Goal: Navigation & Orientation: Understand site structure

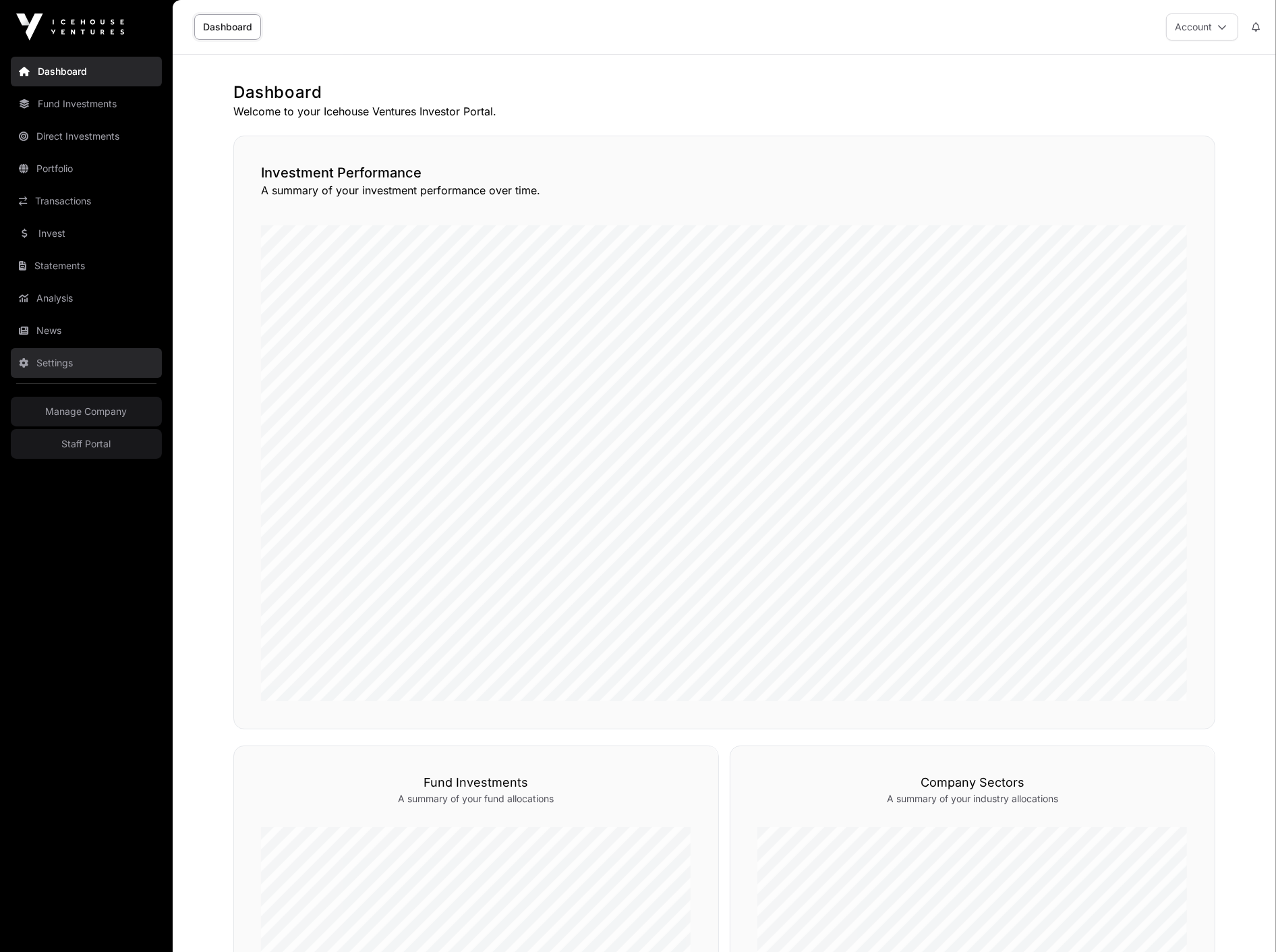
click at [71, 364] on link "Settings" at bounding box center [86, 362] width 151 height 29
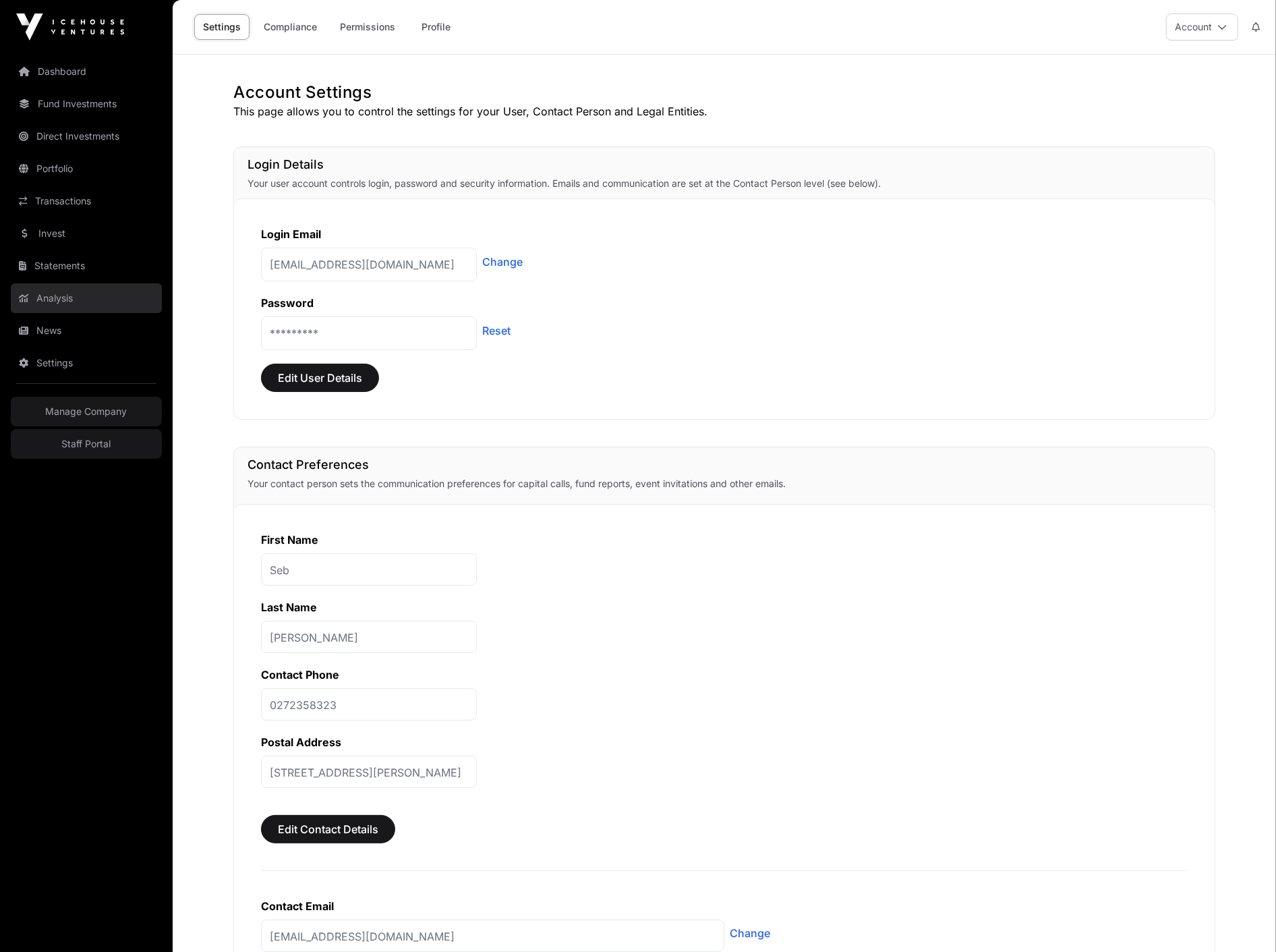
click at [96, 284] on link "Analysis" at bounding box center [86, 298] width 151 height 29
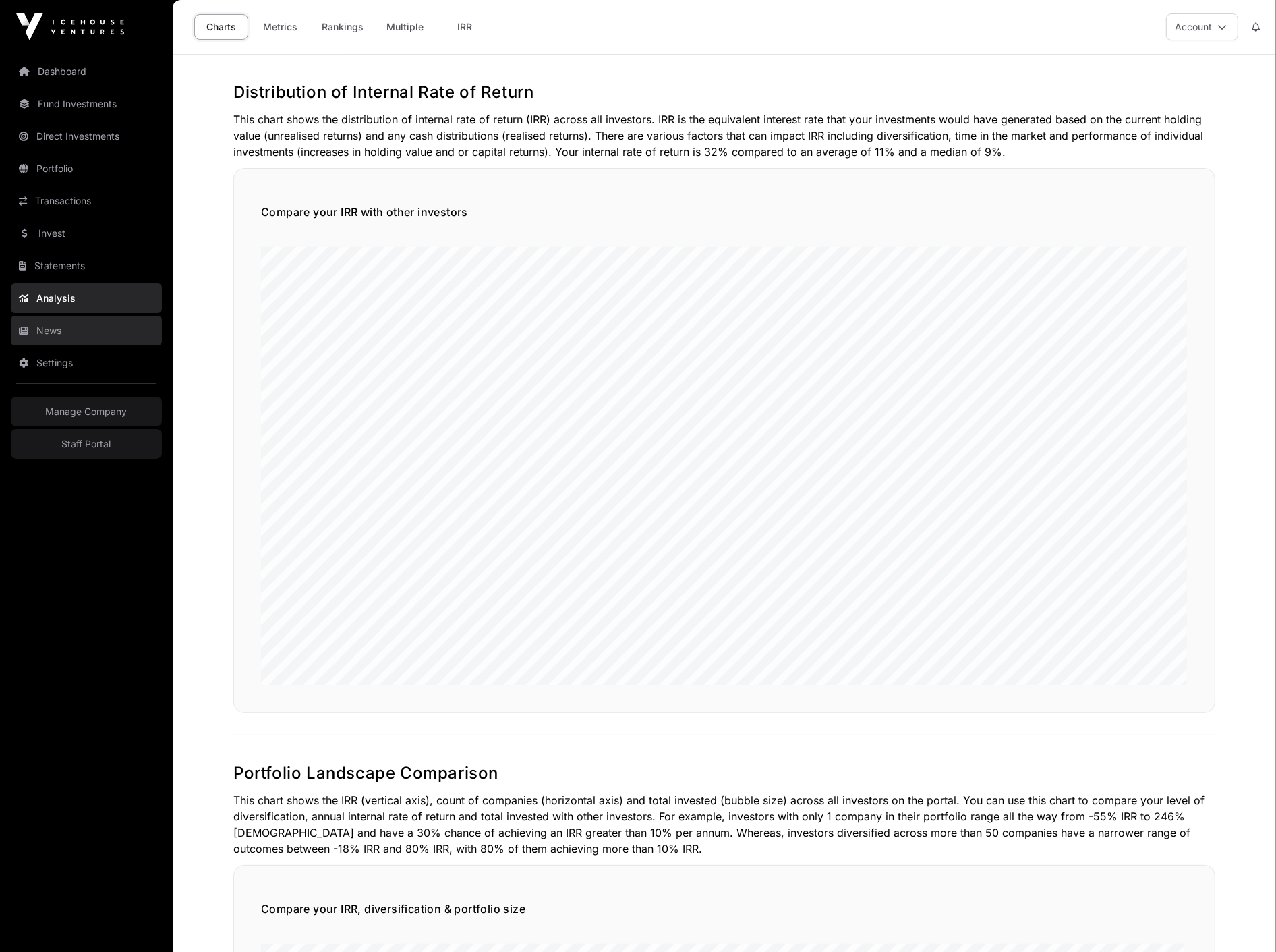
click at [91, 332] on link "News" at bounding box center [86, 330] width 151 height 29
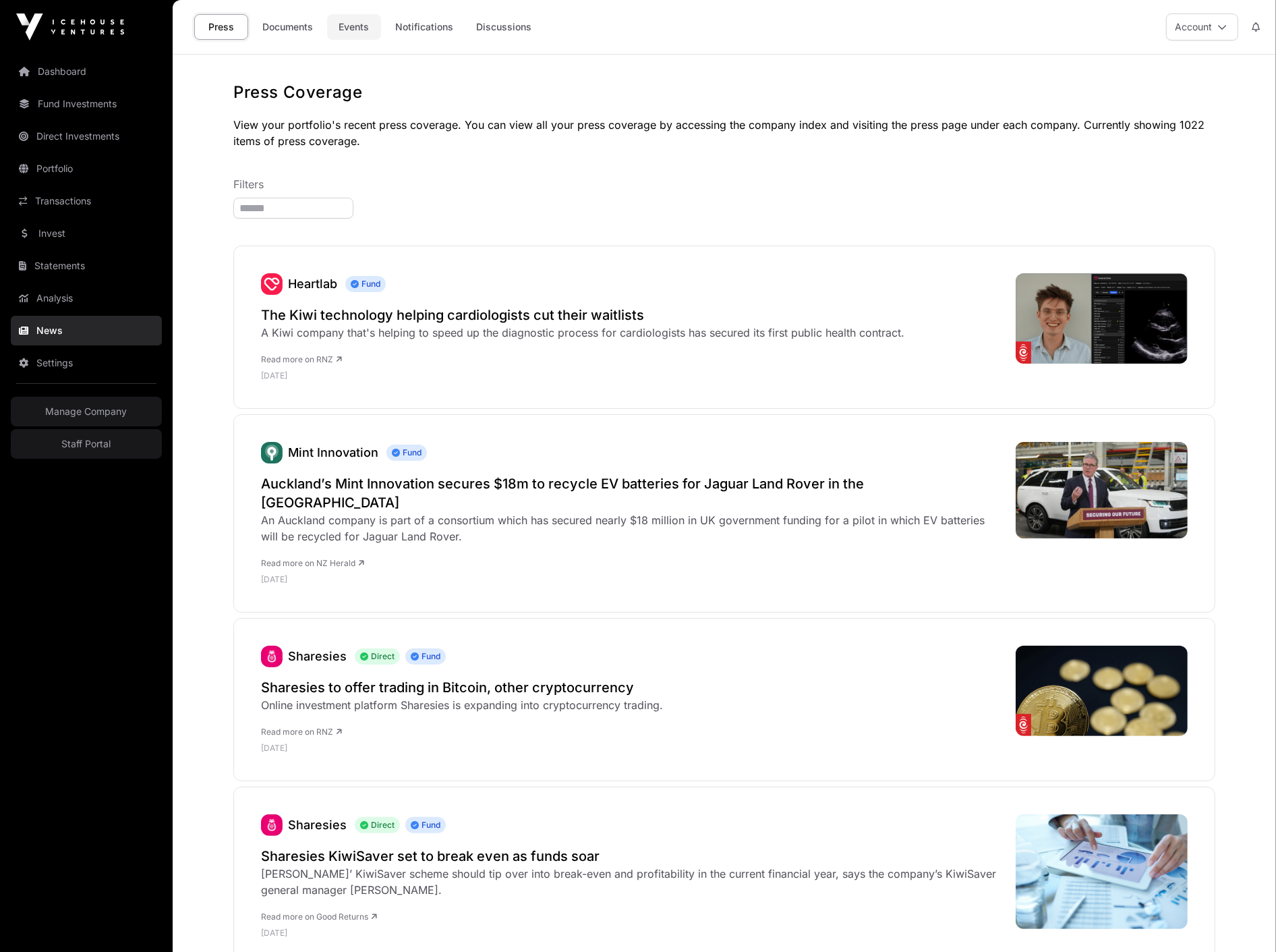
click at [365, 30] on link "Events" at bounding box center [354, 26] width 54 height 25
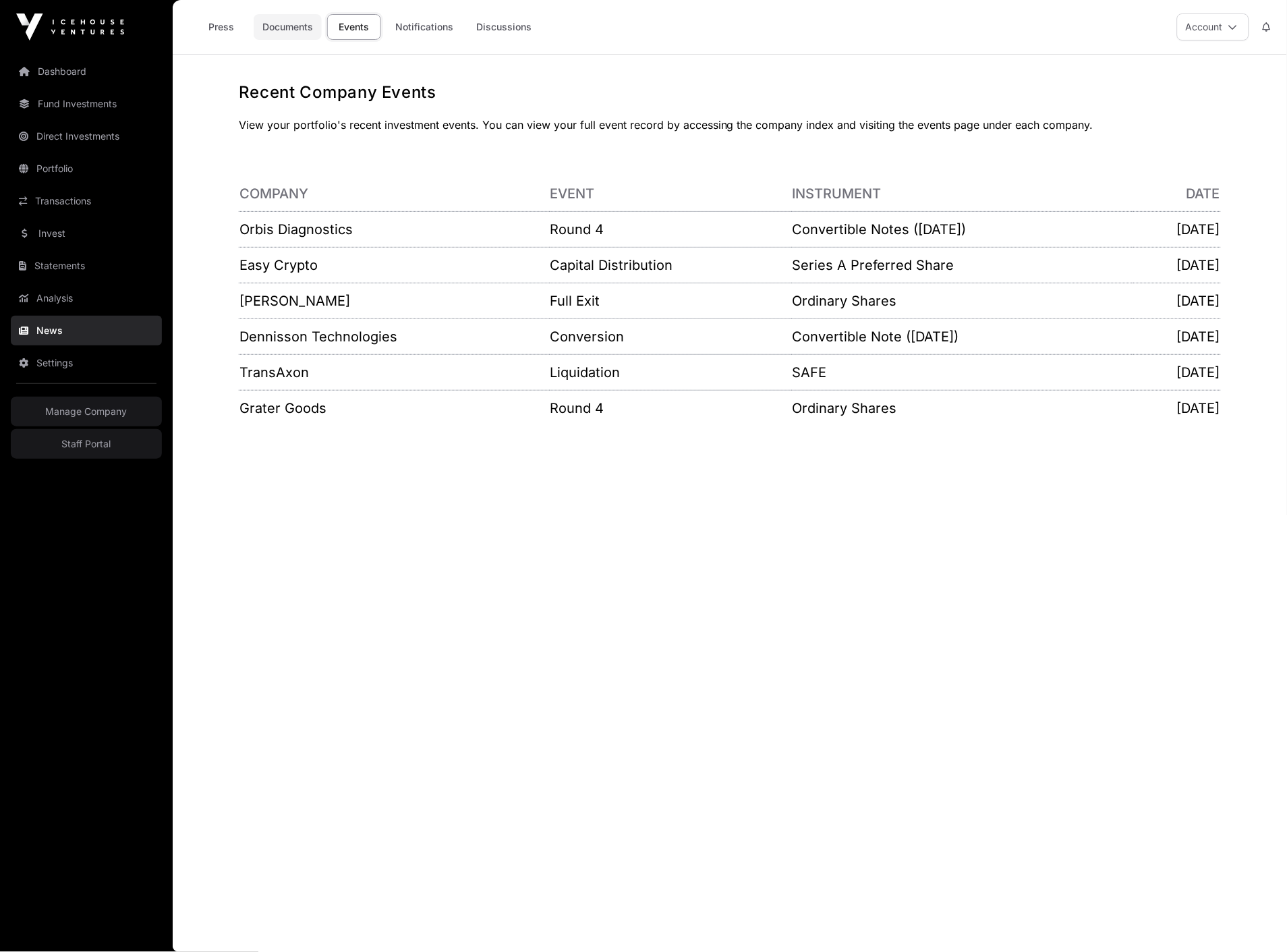
click at [283, 38] on link "Documents" at bounding box center [288, 26] width 69 height 25
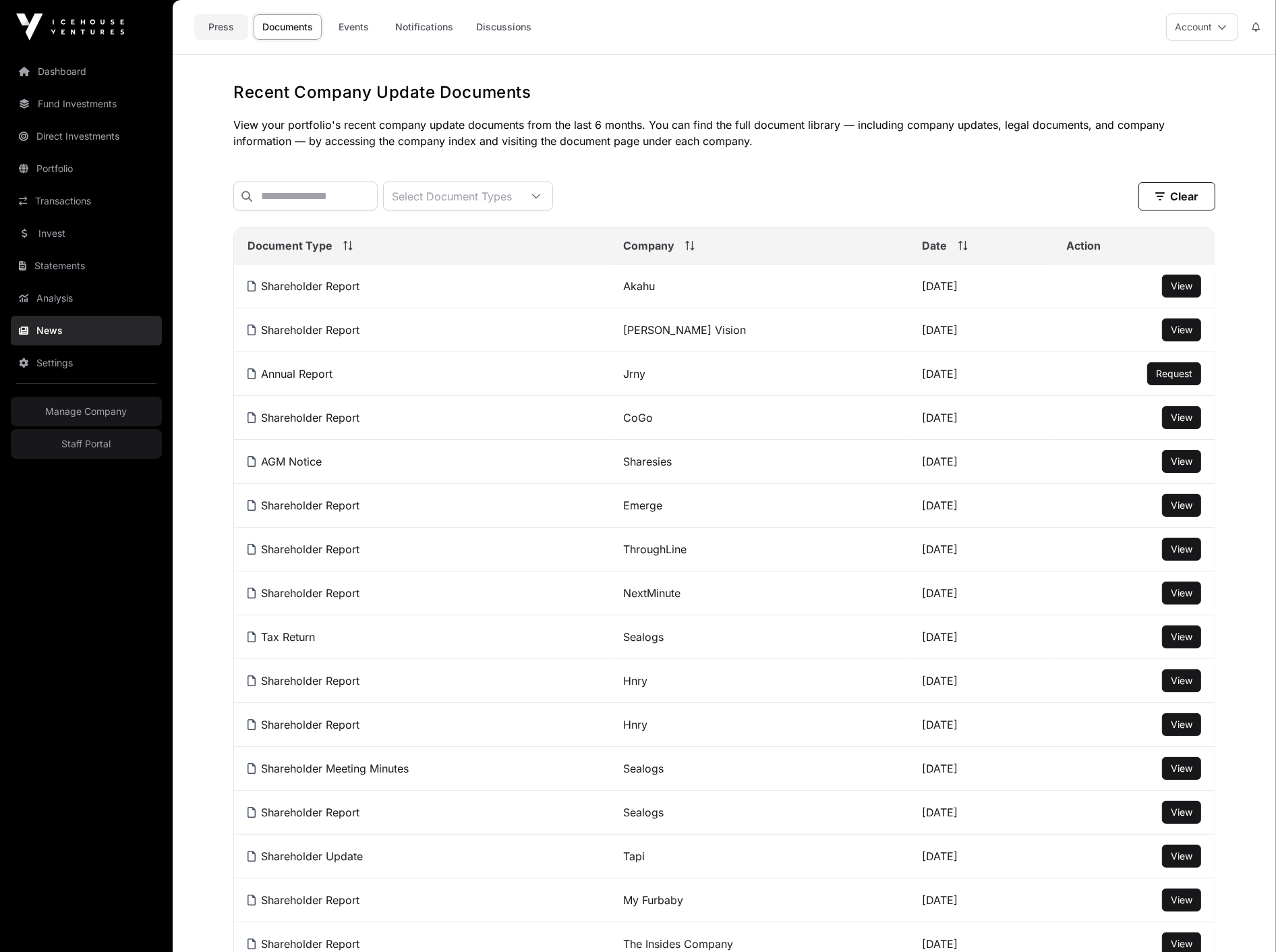
click at [207, 33] on link "Press" at bounding box center [220, 26] width 54 height 25
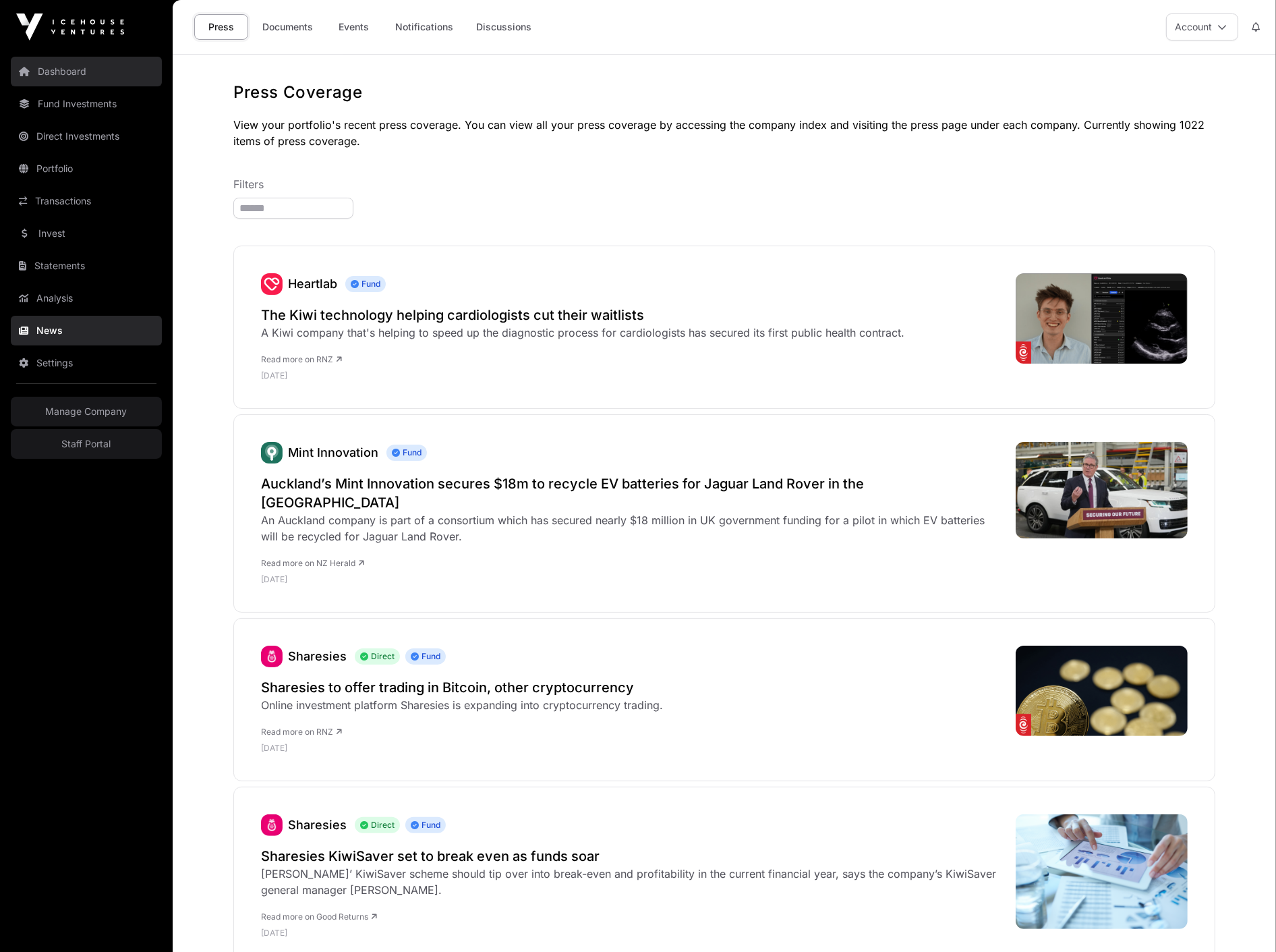
click at [88, 74] on link "Dashboard" at bounding box center [86, 71] width 151 height 29
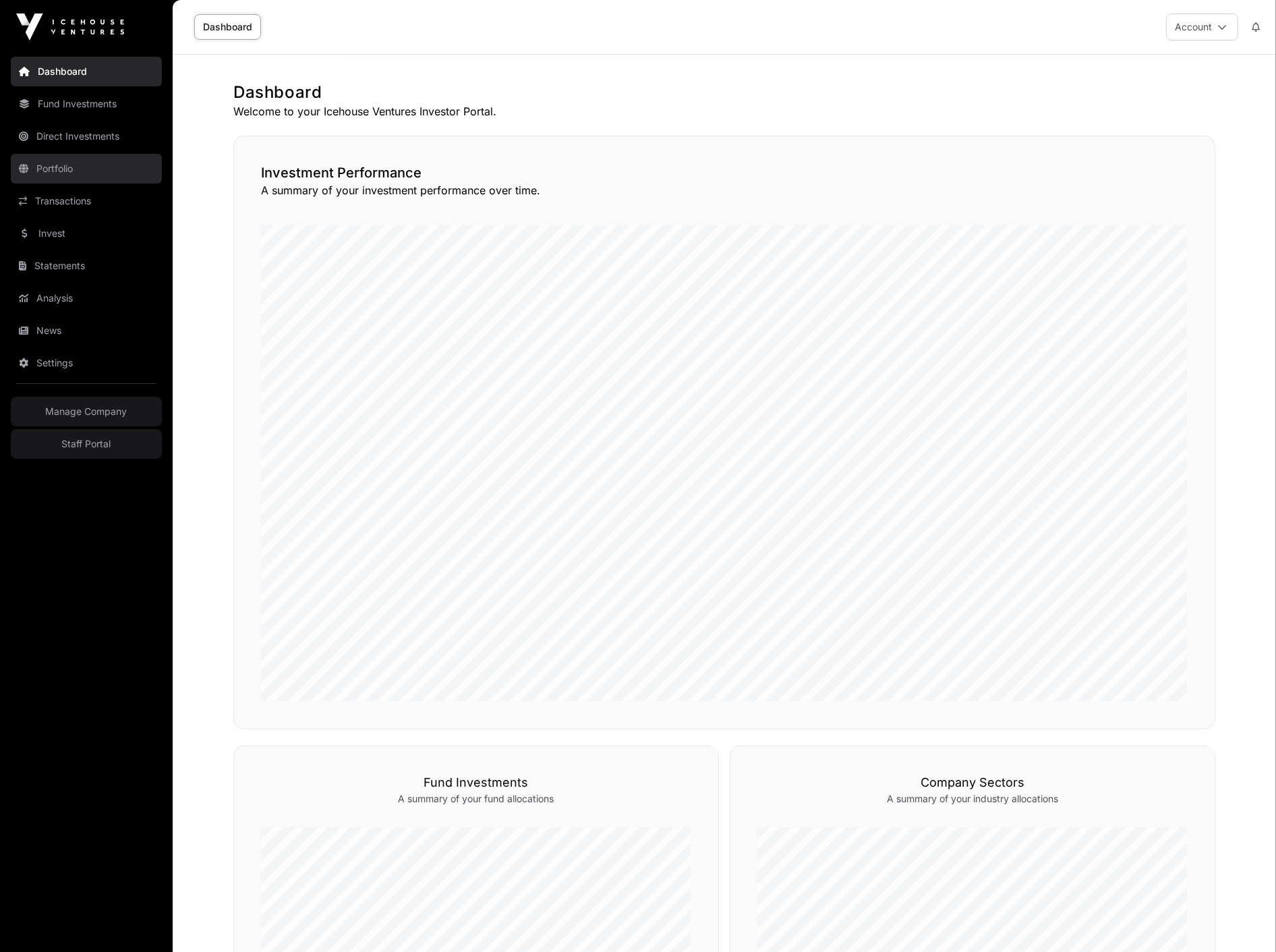
click at [122, 157] on link "Portfolio" at bounding box center [86, 168] width 151 height 29
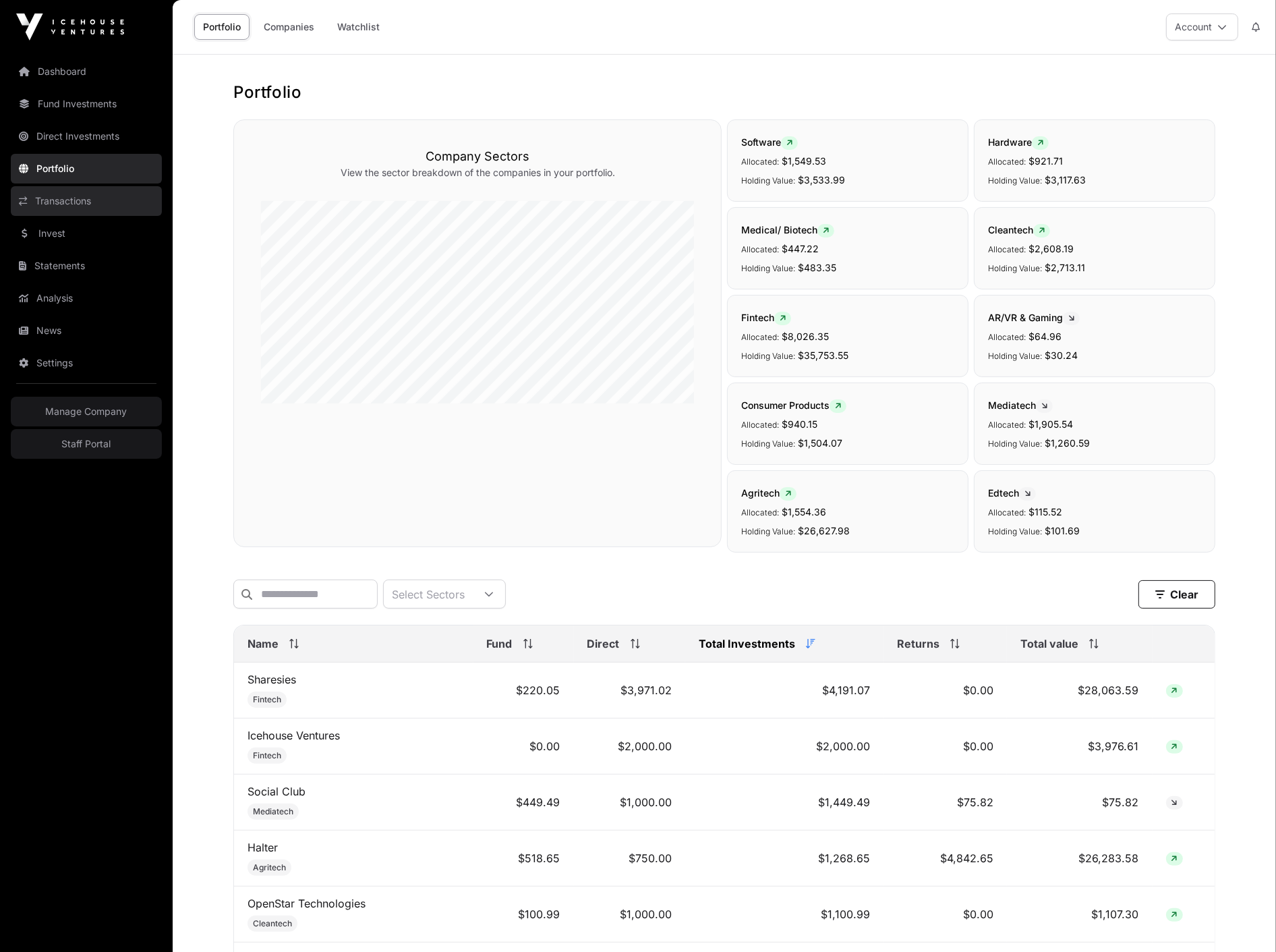
click at [45, 203] on link "Transactions" at bounding box center [86, 201] width 151 height 29
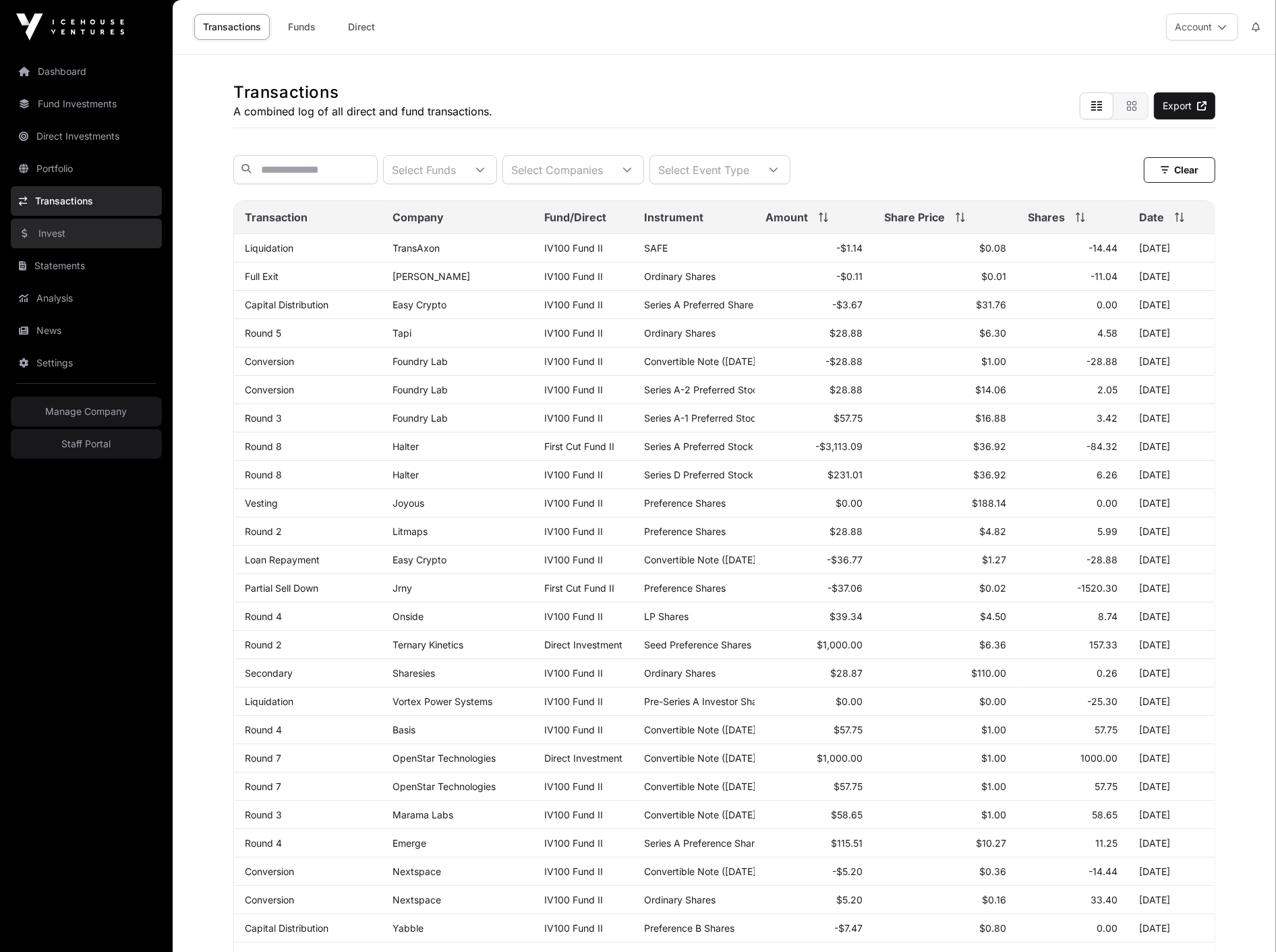
click at [72, 244] on link "Invest" at bounding box center [86, 233] width 151 height 29
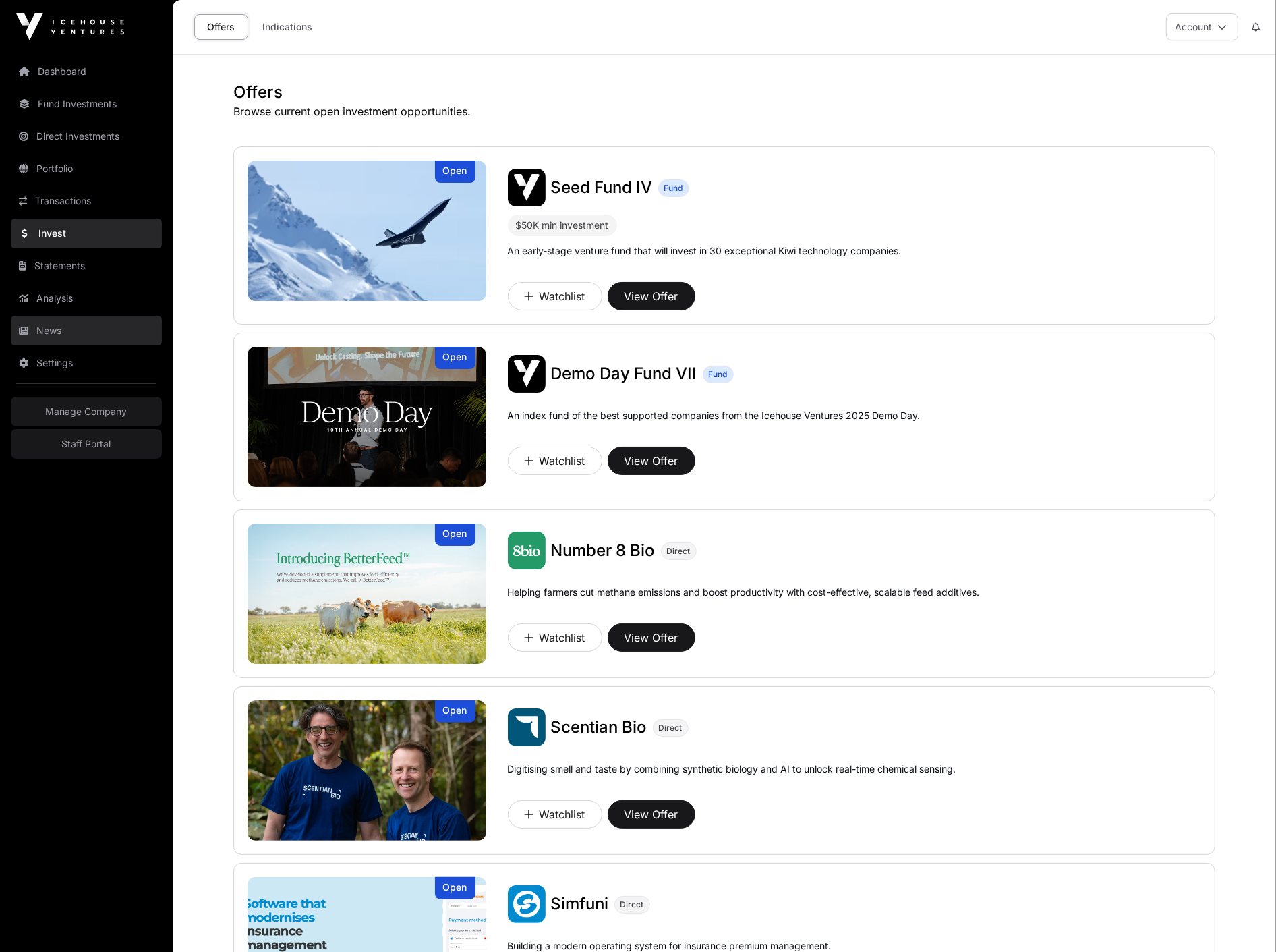
click at [90, 324] on link "News" at bounding box center [86, 330] width 151 height 29
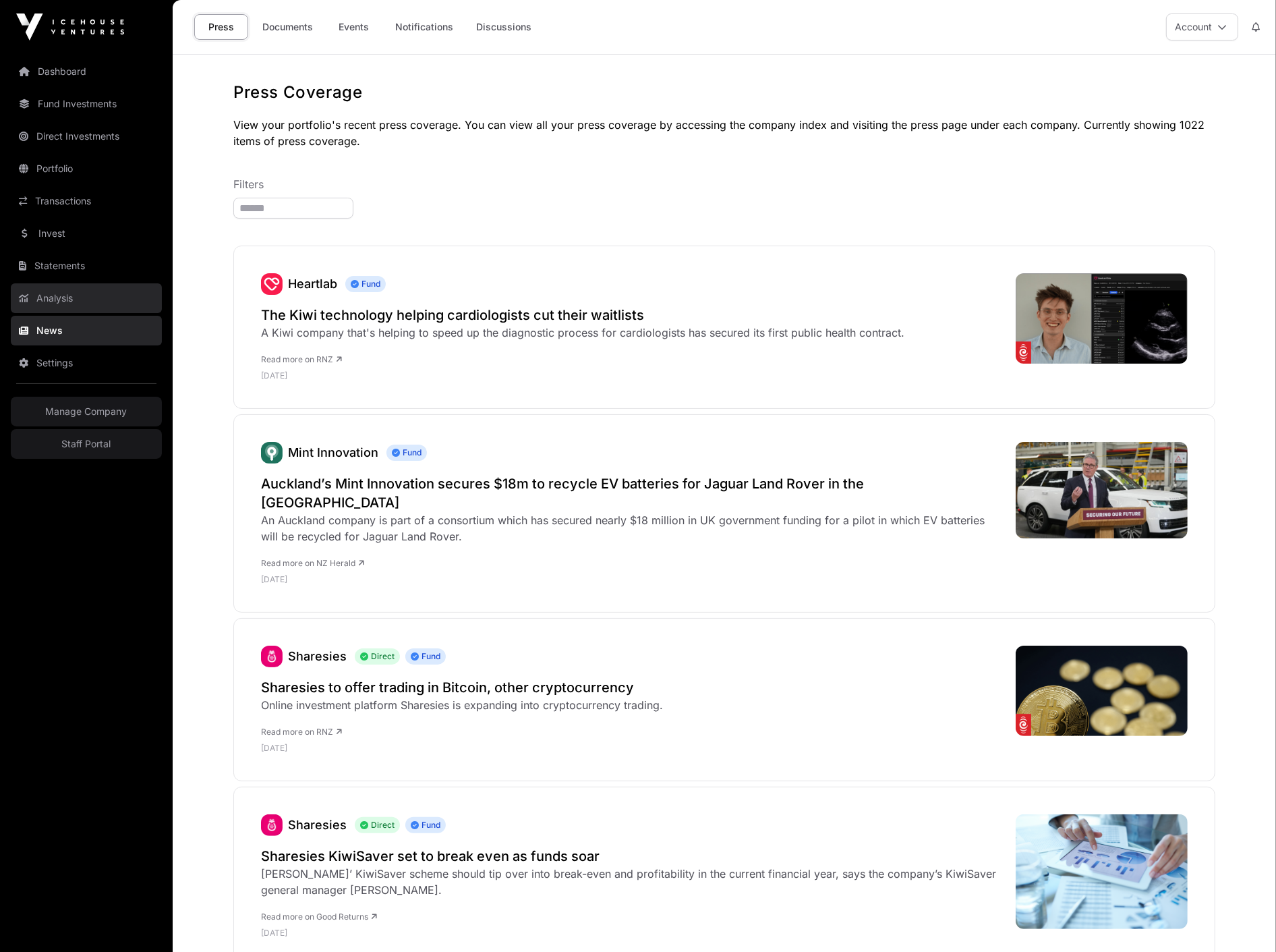
click at [83, 304] on link "Analysis" at bounding box center [86, 298] width 151 height 29
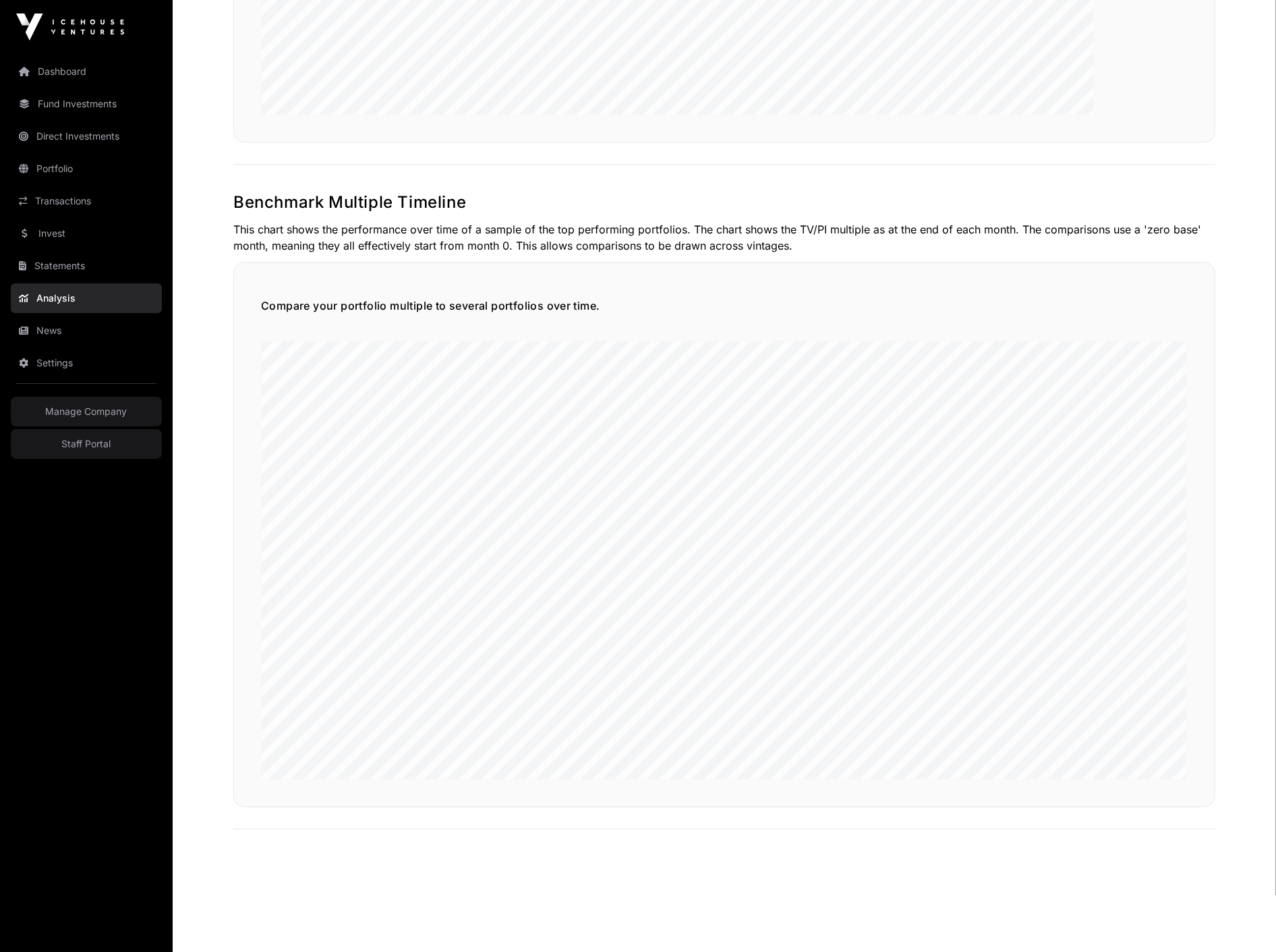
scroll to position [3059, 0]
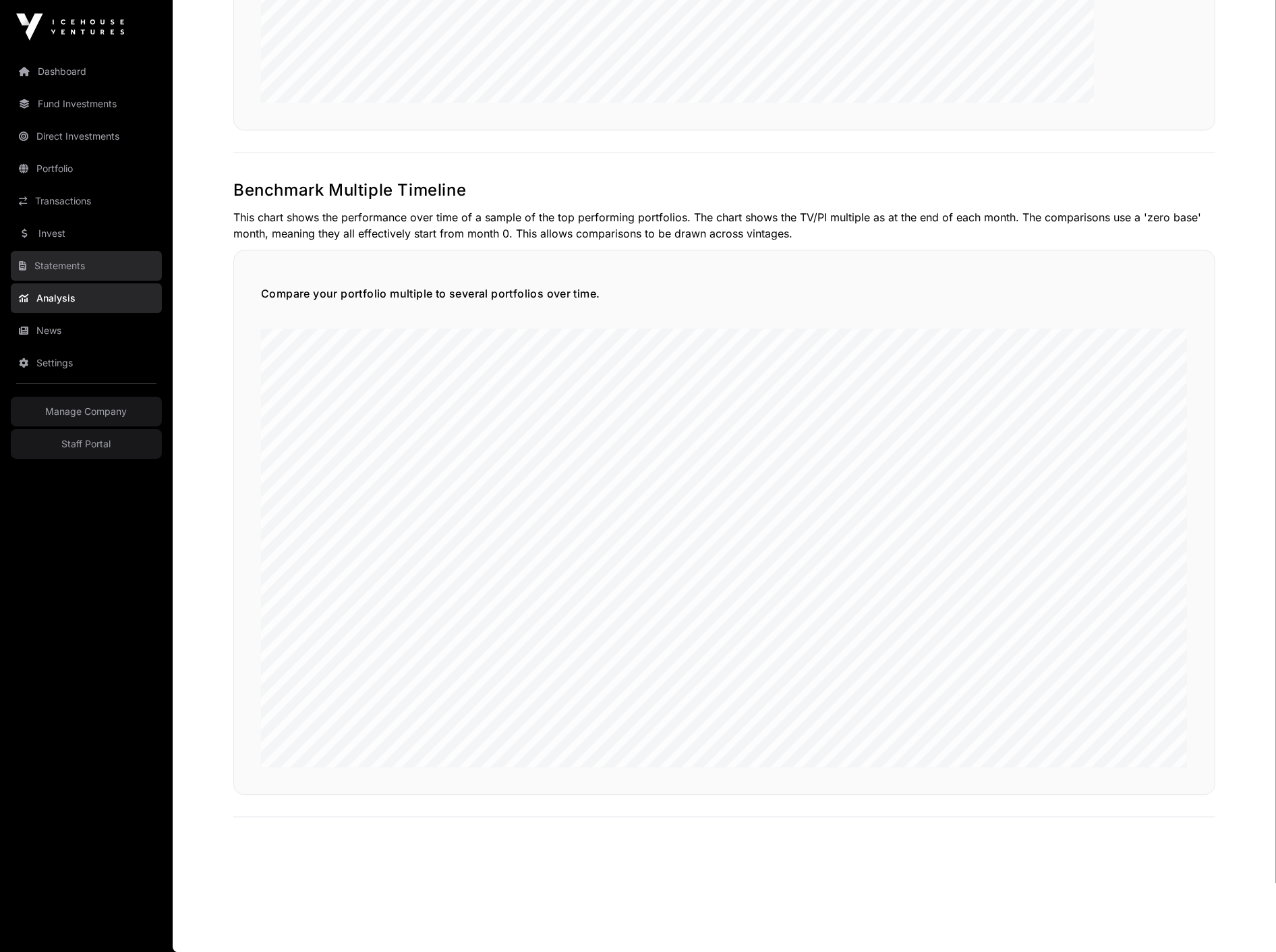
click at [129, 263] on link "Statements" at bounding box center [86, 265] width 151 height 29
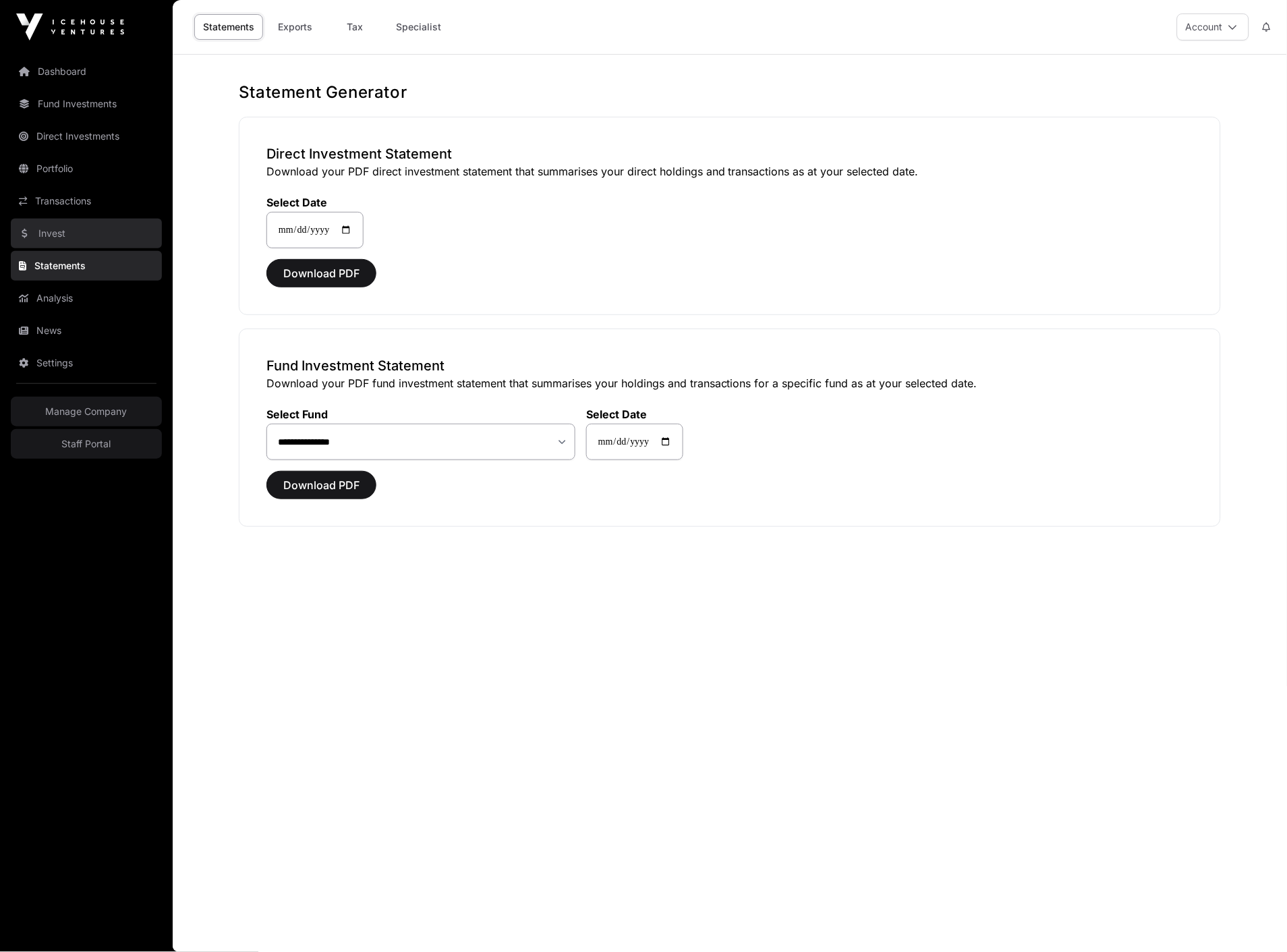
click at [94, 233] on link "Invest" at bounding box center [86, 233] width 151 height 29
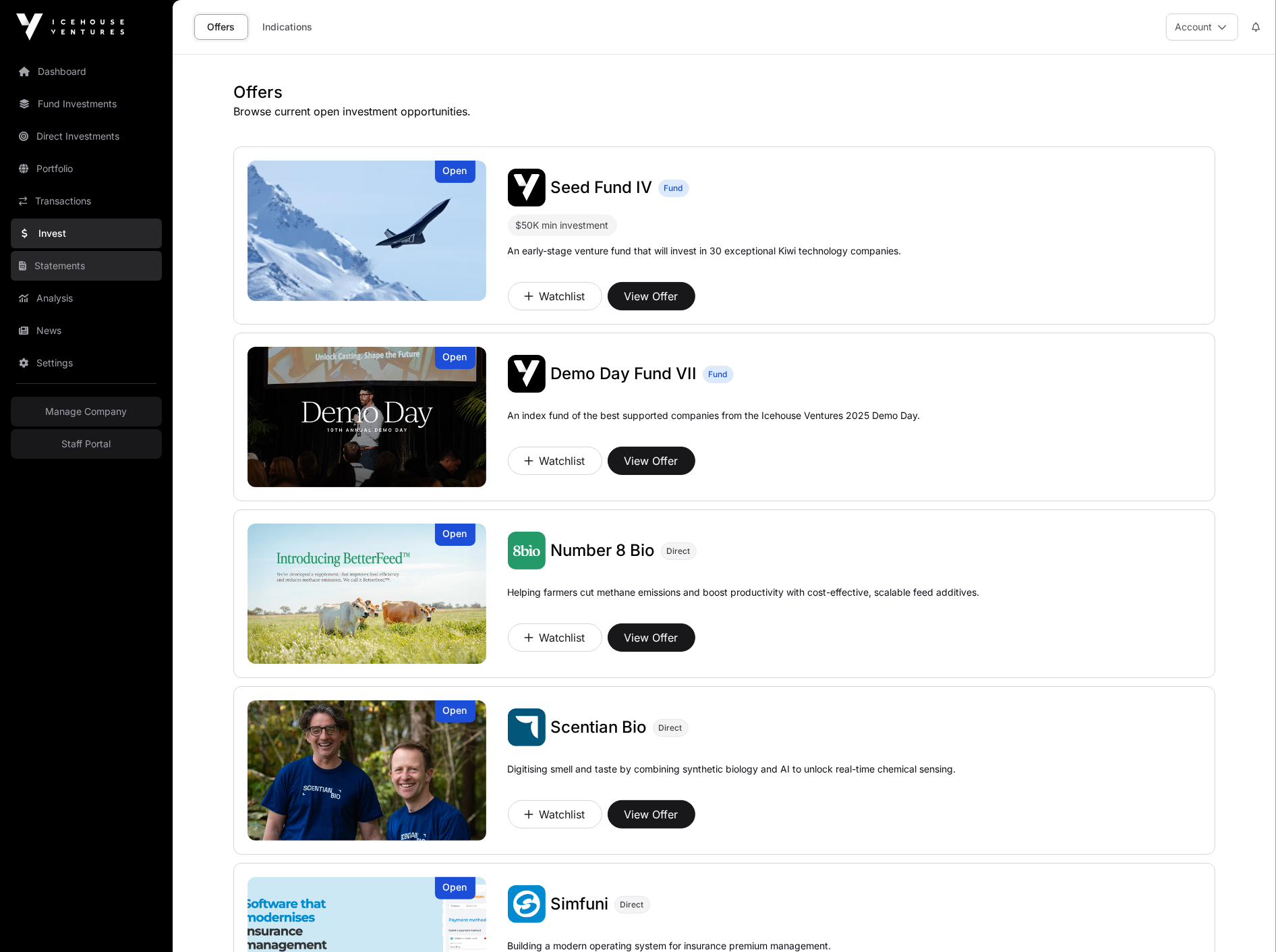
click at [116, 265] on link "Statements" at bounding box center [86, 265] width 151 height 29
